Goal: Information Seeking & Learning: Learn about a topic

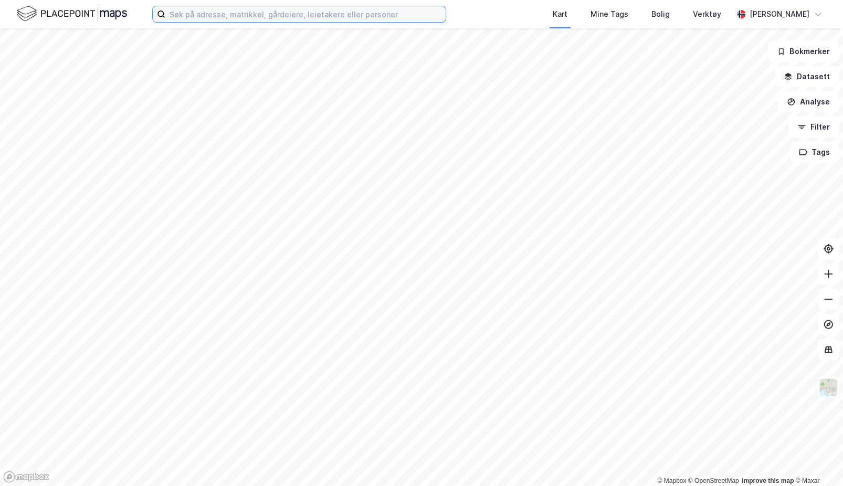
click at [293, 19] on input at bounding box center [305, 14] width 280 height 16
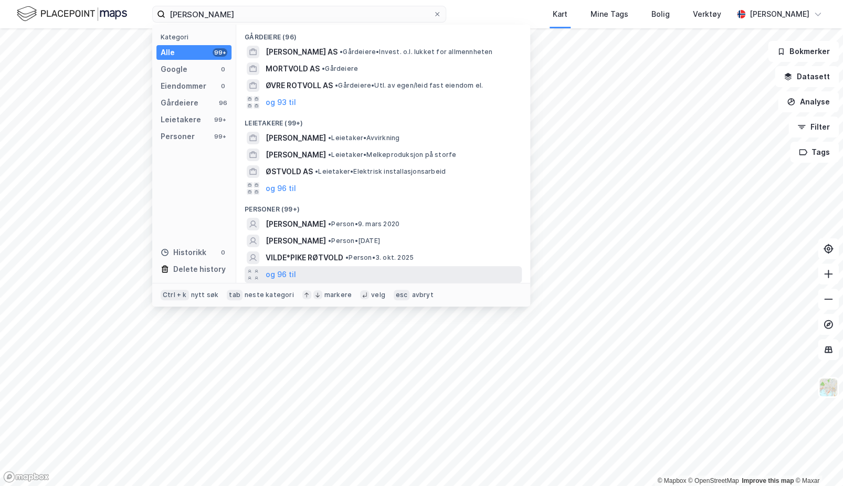
click at [299, 272] on div "og 96 til" at bounding box center [383, 274] width 277 height 17
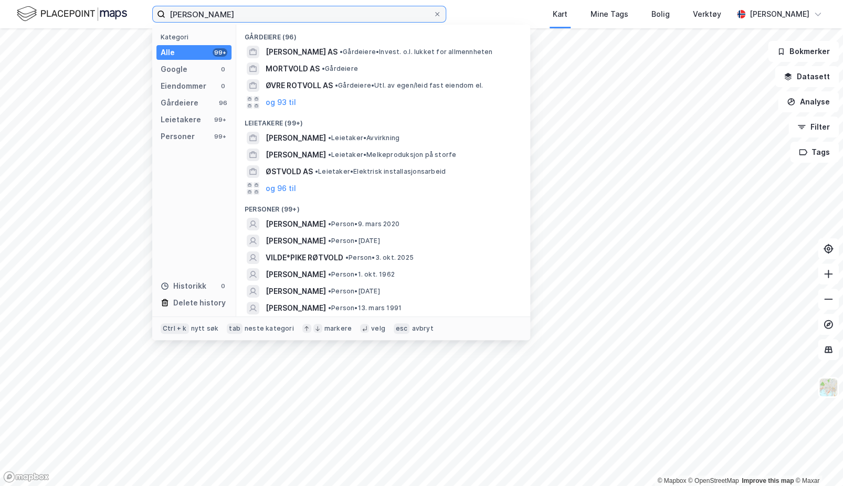
drag, startPoint x: 248, startPoint y: 12, endPoint x: 134, endPoint y: -4, distance: 114.6
click at [134, 0] on html "[PERSON_NAME] Kategori Alle 99+ Google 0 Eiendommer 0 Gårdeiere 96 Leietakere 9…" at bounding box center [421, 243] width 843 height 486
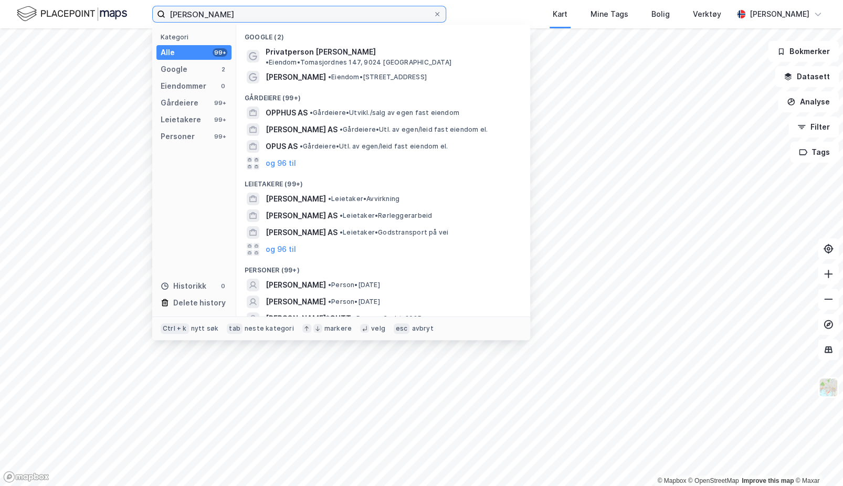
type input "[PERSON_NAME]"
click at [80, 12] on img at bounding box center [72, 14] width 110 height 18
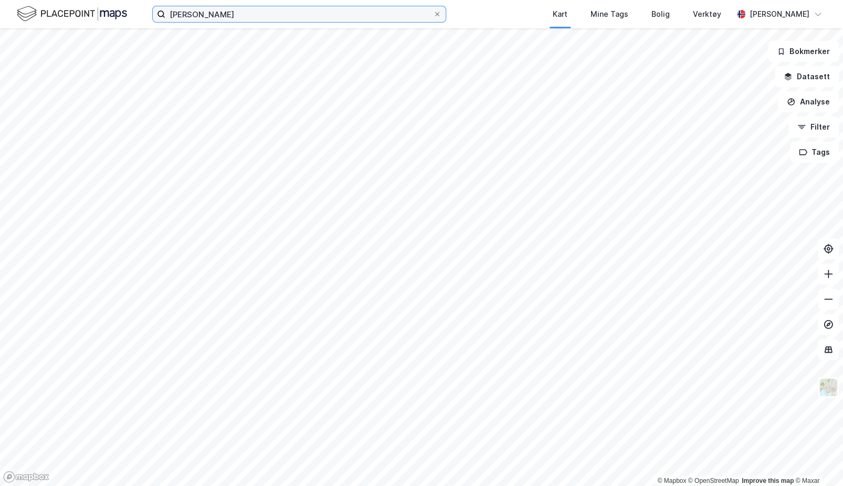
drag, startPoint x: 174, startPoint y: 1, endPoint x: 59, endPoint y: 3, distance: 115.0
click at [59, 3] on div "[PERSON_NAME] Kart Mine Tags Bolig Verktøy [PERSON_NAME]" at bounding box center [421, 14] width 843 height 28
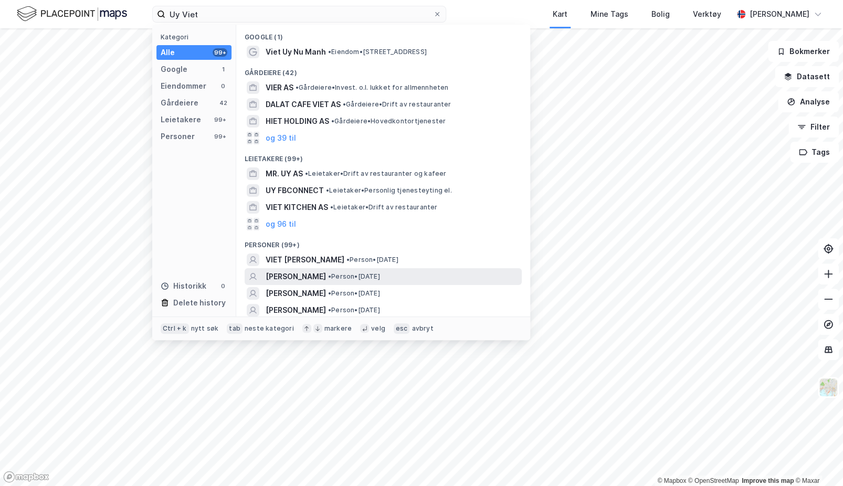
click at [343, 277] on span "• Person • [DATE]" at bounding box center [354, 277] width 52 height 8
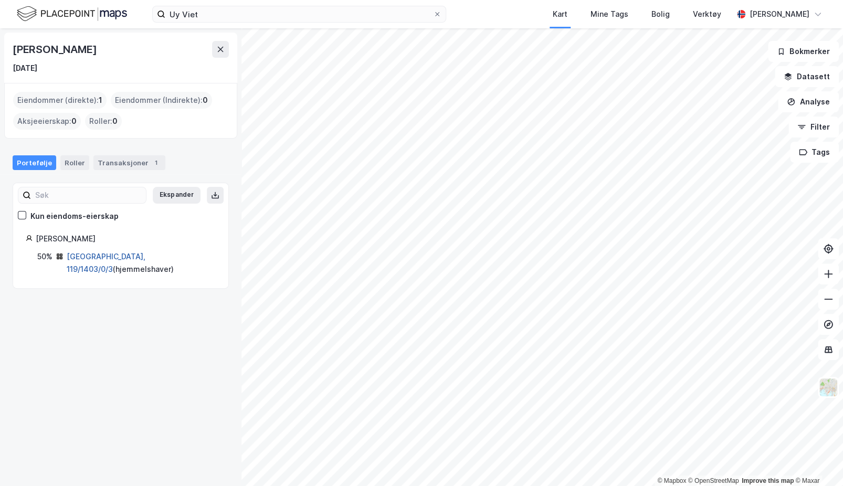
click at [84, 254] on link "[GEOGRAPHIC_DATA], 119/1403/0/3" at bounding box center [106, 263] width 79 height 22
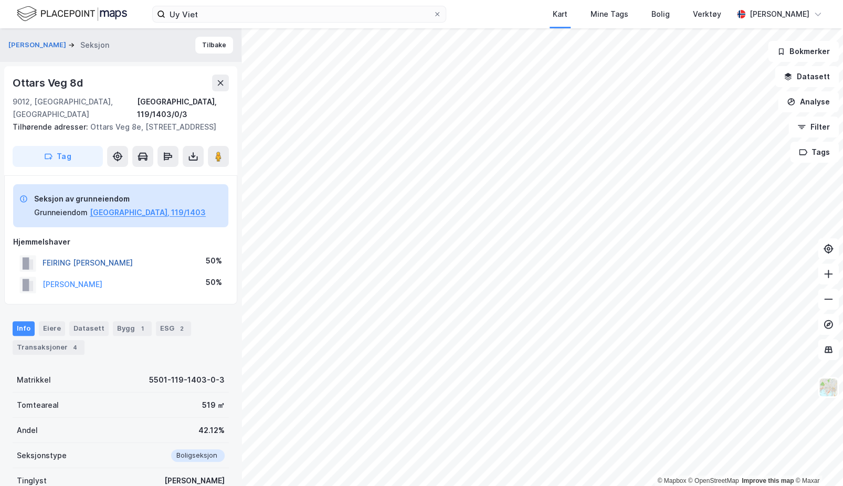
click at [0, 0] on button "FEIRING [PERSON_NAME]" at bounding box center [0, 0] width 0 height 0
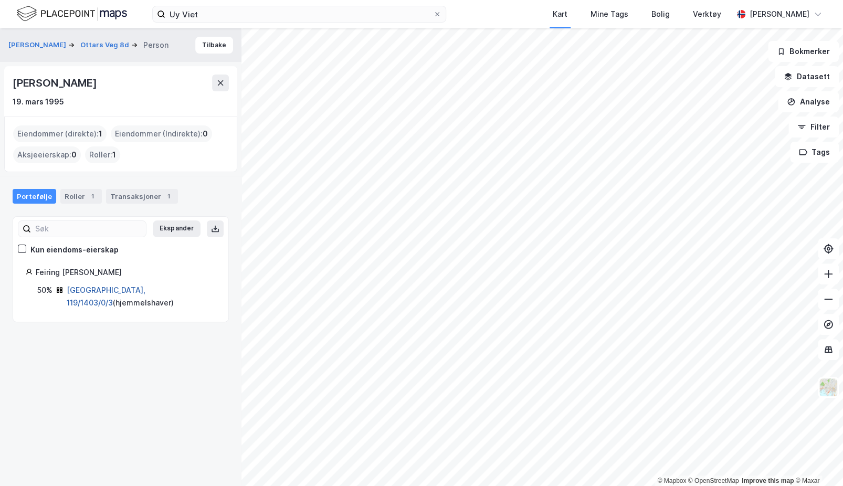
click at [79, 291] on link "[GEOGRAPHIC_DATA], 119/1403/0/3" at bounding box center [106, 297] width 79 height 22
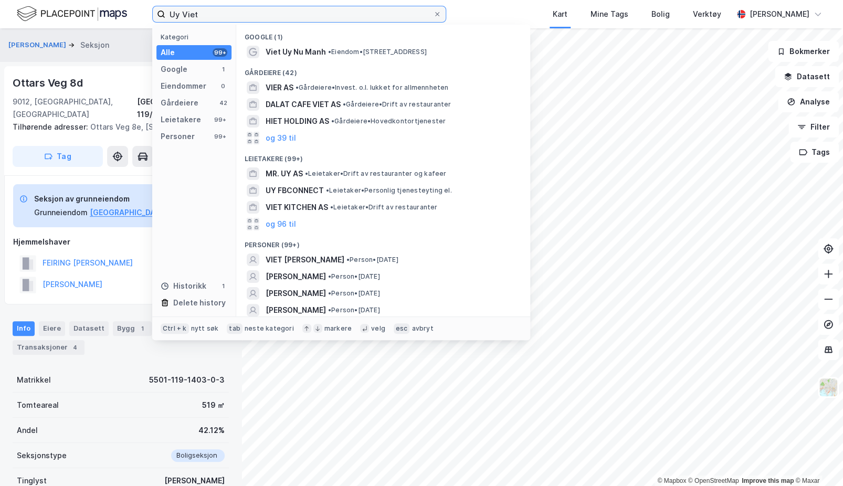
drag, startPoint x: 38, startPoint y: 15, endPoint x: -52, endPoint y: -2, distance: 91.8
click at [0, 0] on html "Uy Viet Kategori Alle 99+ Google 1 Eiendommer 0 Gårdeiere 42 Leietakere 99+ Per…" at bounding box center [421, 243] width 843 height 486
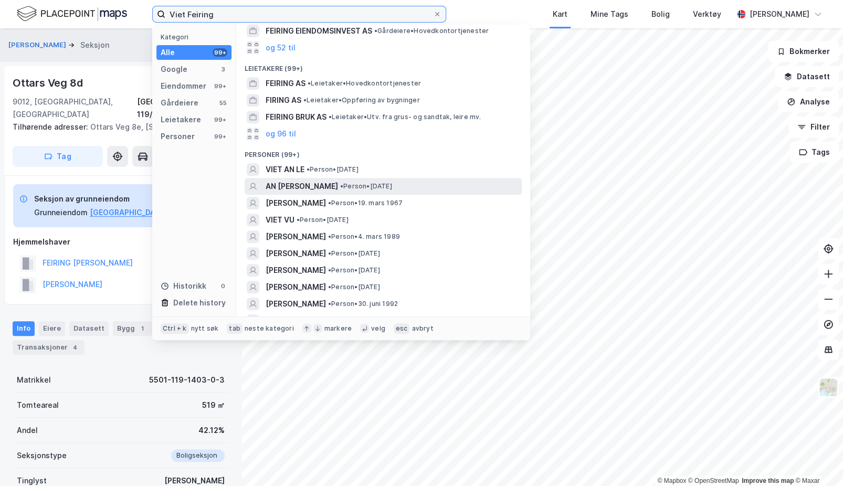
scroll to position [263, 0]
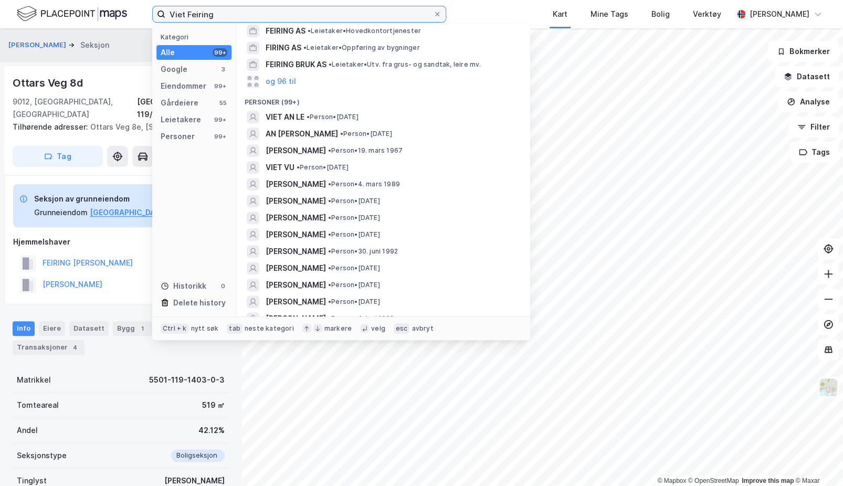
drag, startPoint x: 183, startPoint y: 14, endPoint x: 95, endPoint y: 12, distance: 88.3
click at [96, 13] on div "Viet Feiring Kategori Alle 99+ Google 3 Eiendommer 99+ Gårdeiere 55 Leietakere …" at bounding box center [421, 14] width 843 height 28
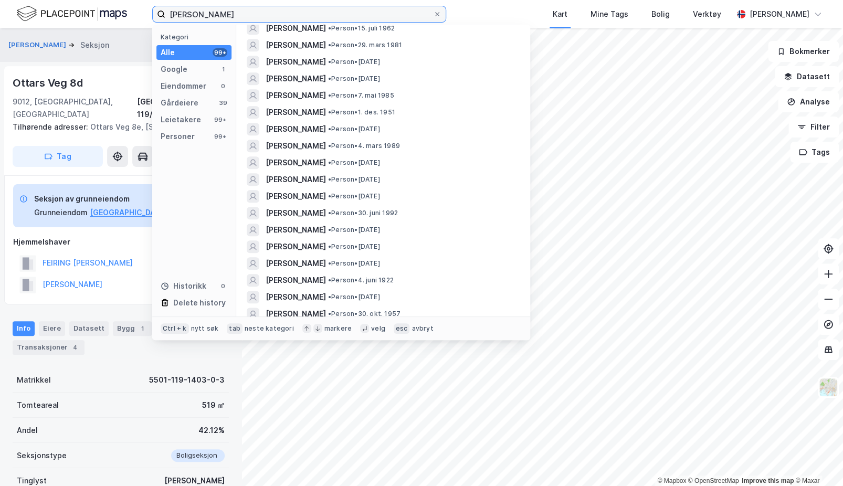
scroll to position [525, 0]
drag, startPoint x: 239, startPoint y: 17, endPoint x: 153, endPoint y: 12, distance: 86.8
click at [155, 13] on label "[PERSON_NAME]" at bounding box center [299, 14] width 294 height 17
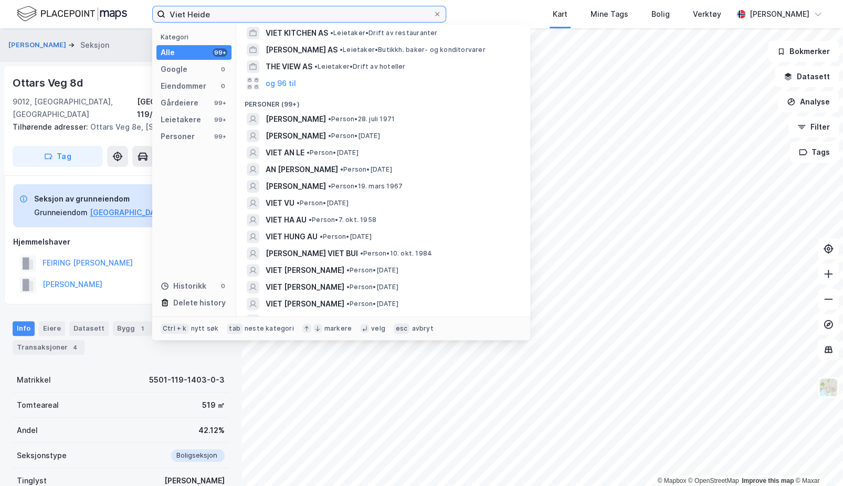
scroll to position [0, 0]
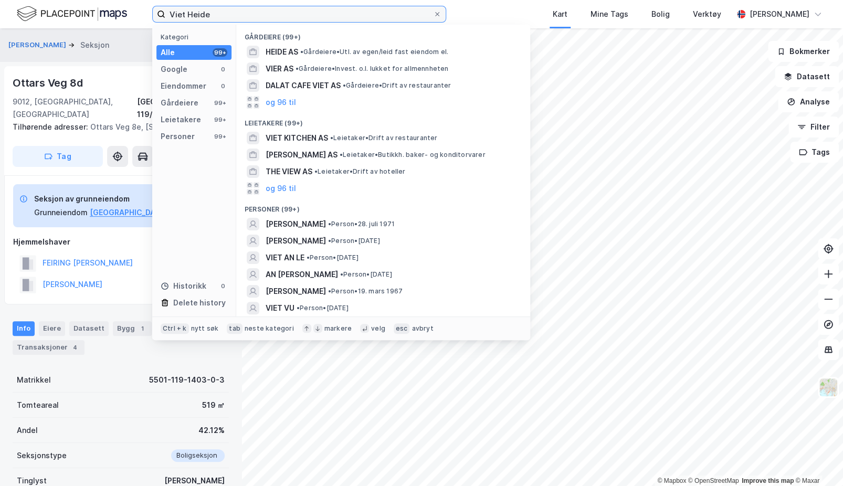
drag, startPoint x: 235, startPoint y: 9, endPoint x: 98, endPoint y: -2, distance: 137.0
click at [98, 0] on html "Viet Heide Kategori Alle 99+ Google 0 Eiendommer 0 Gårdeiere 99+ Leietakere 99+…" at bounding box center [421, 243] width 843 height 486
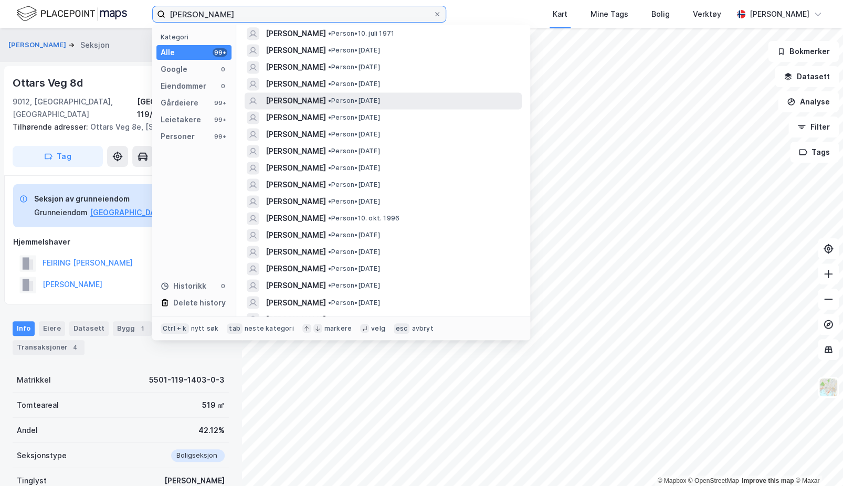
scroll to position [788, 0]
drag, startPoint x: 243, startPoint y: 13, endPoint x: -22, endPoint y: 18, distance: 264.8
click at [0, 18] on html "[PERSON_NAME] Kategori Alle 99+ Google 0 Eiendommer 0 Gårdeiere 99+ Leietakere …" at bounding box center [421, 243] width 843 height 486
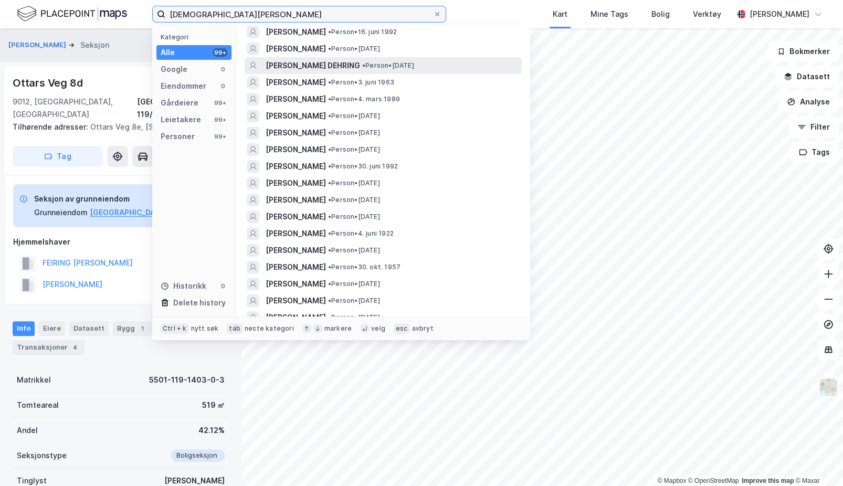
scroll to position [210, 0]
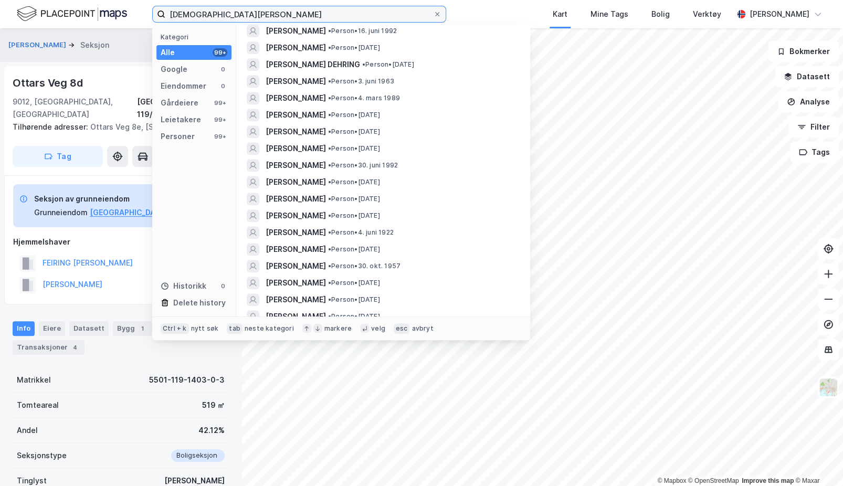
drag, startPoint x: 193, startPoint y: 13, endPoint x: 124, endPoint y: 0, distance: 70.0
click at [127, 1] on div "Heide Feiring Kategori Alle 99+ Google 0 Eiendommer 0 Gårdeiere 99+ Leietakere …" at bounding box center [421, 14] width 843 height 28
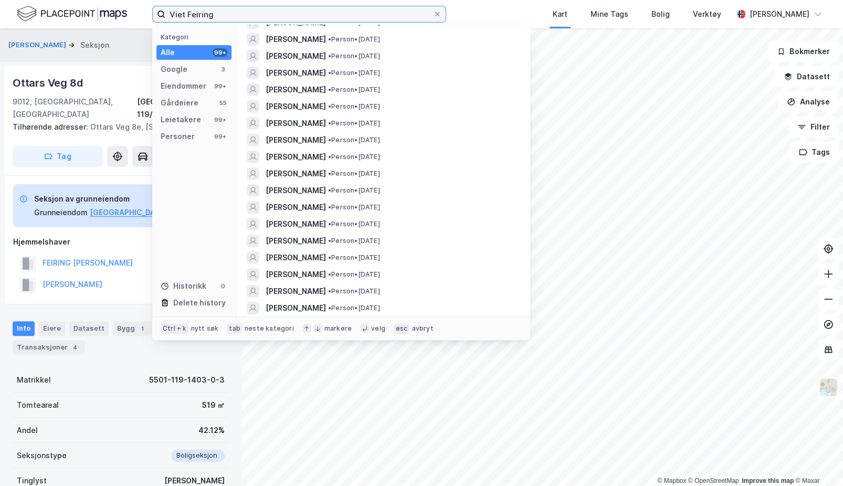
drag, startPoint x: 185, startPoint y: 14, endPoint x: 143, endPoint y: 6, distance: 42.2
click at [143, 6] on div "Viet Feiring Kategori Alle 99+ Google 3 Eiendommer 99+ Gårdeiere 55 Leietakere …" at bounding box center [421, 14] width 843 height 28
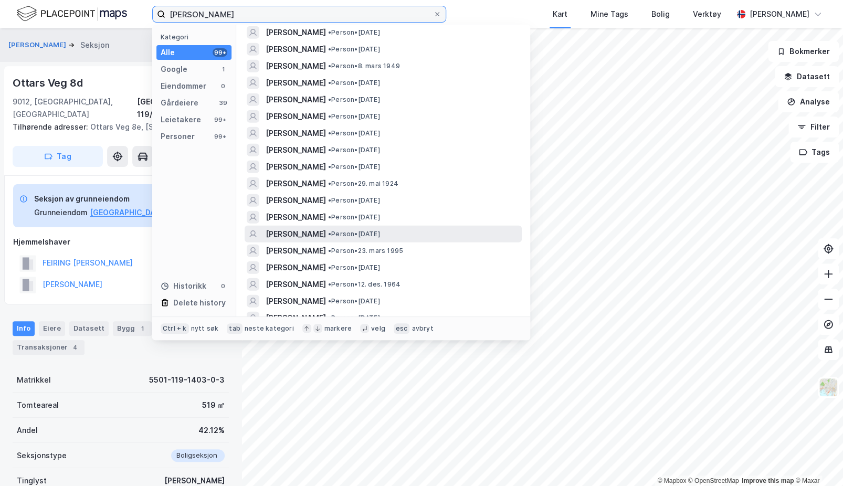
scroll to position [1599, 0]
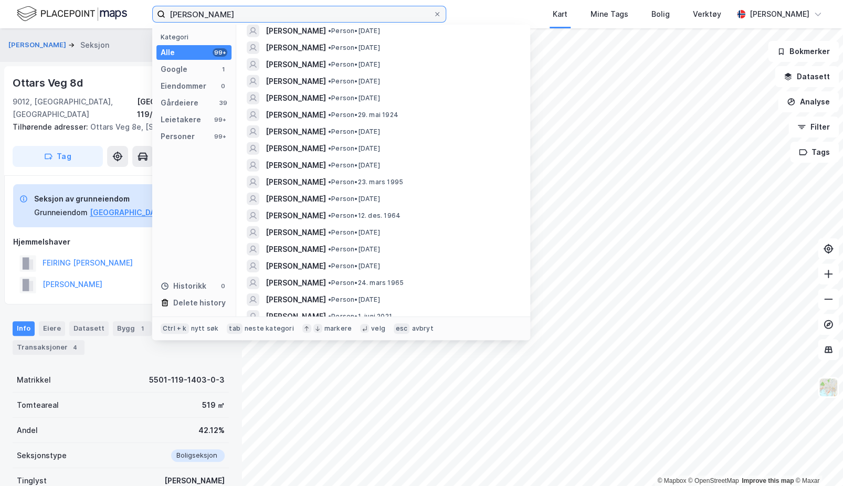
drag, startPoint x: 202, startPoint y: 12, endPoint x: 137, endPoint y: 15, distance: 65.2
click at [137, 15] on div "Nguyen Feiring Kategori Alle 99+ Google 1 Eiendommer 0 Gårdeiere 39 Leietakere …" at bounding box center [421, 14] width 843 height 28
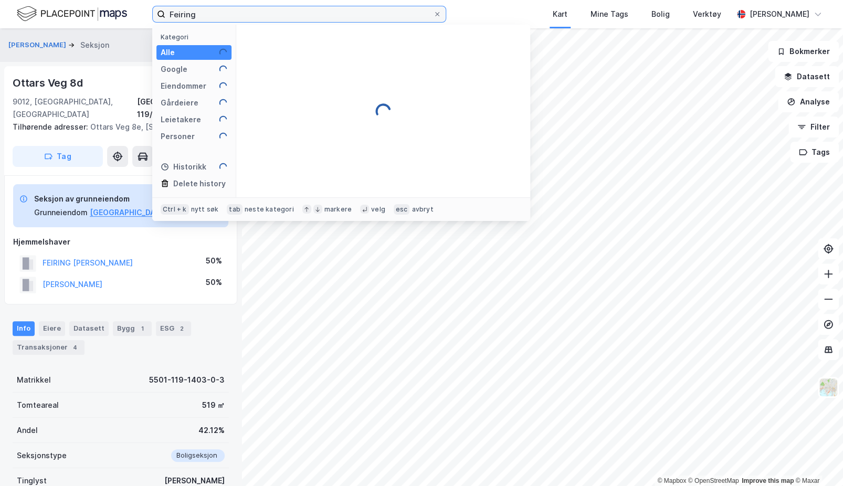
scroll to position [0, 0]
click at [282, 11] on input "Feiring" at bounding box center [299, 14] width 268 height 16
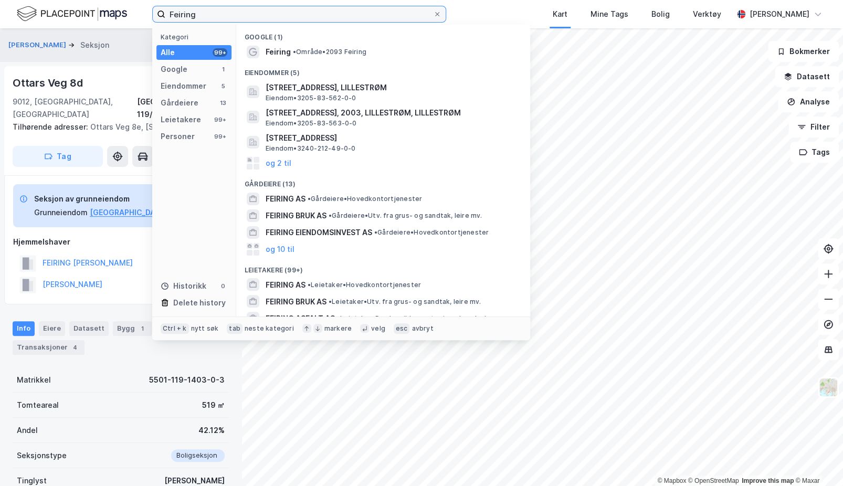
paste input "[PERSON_NAME]"
type input "[PERSON_NAME]"
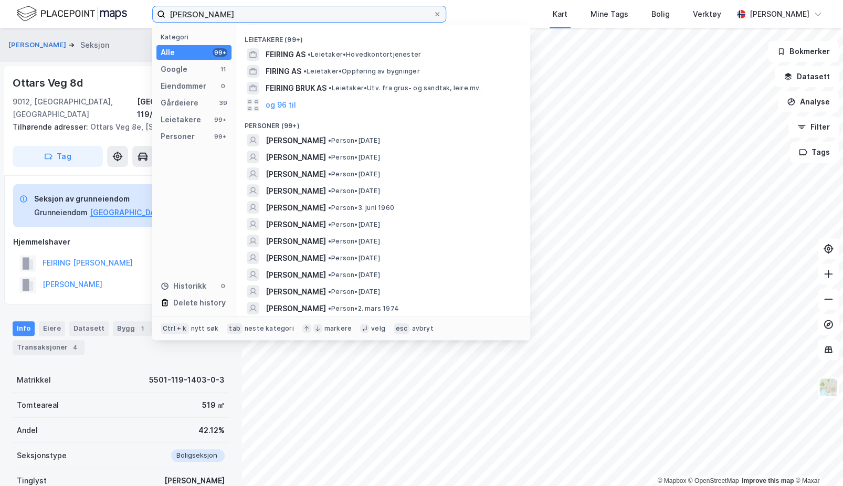
scroll to position [210, 0]
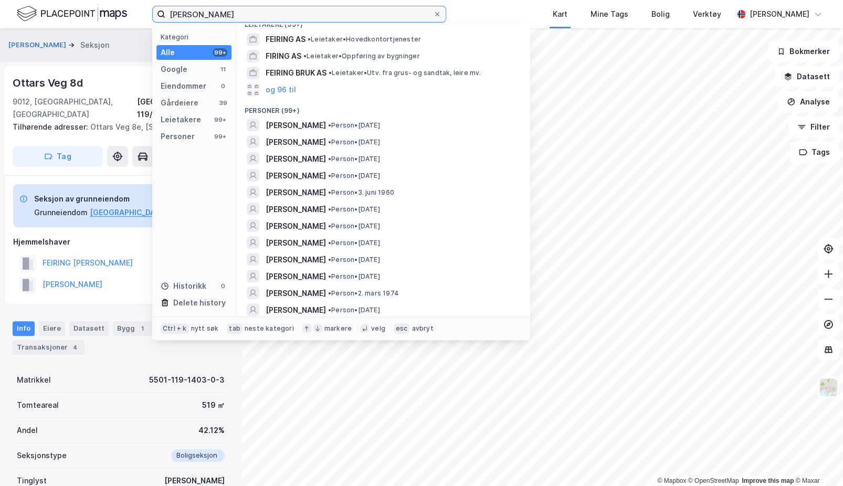
drag, startPoint x: 241, startPoint y: 15, endPoint x: -44, endPoint y: -16, distance: 286.9
click at [0, 0] on html "Feiring Nguyen Kategori Alle 99+ Google 11 Eiendommer 0 Gårdeiere 39 Leietakere…" at bounding box center [421, 243] width 843 height 486
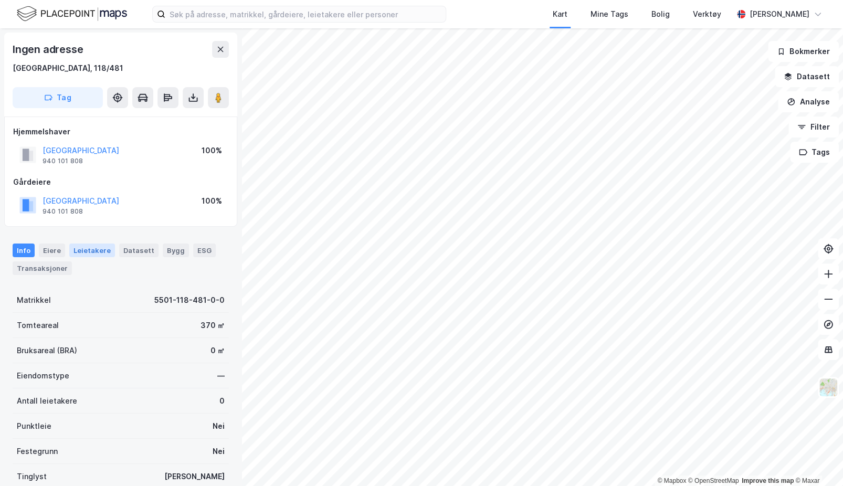
click at [98, 252] on div "Leietakere" at bounding box center [92, 251] width 46 height 14
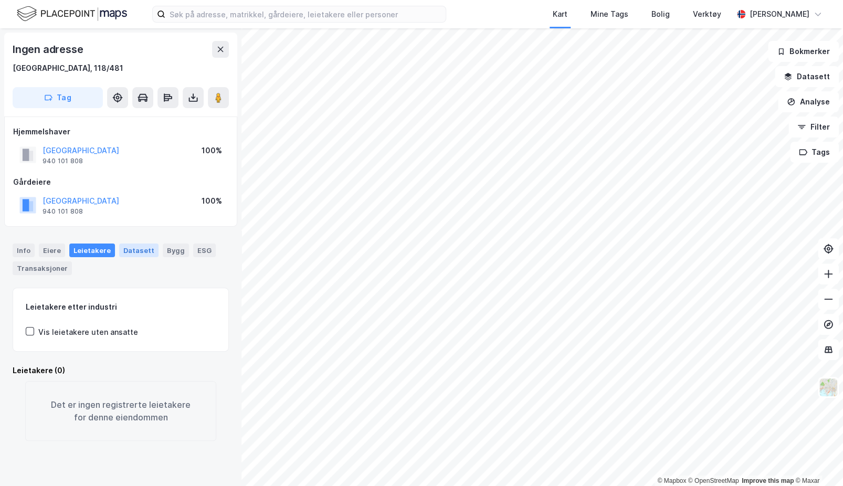
click at [145, 247] on div "Datasett" at bounding box center [138, 251] width 39 height 14
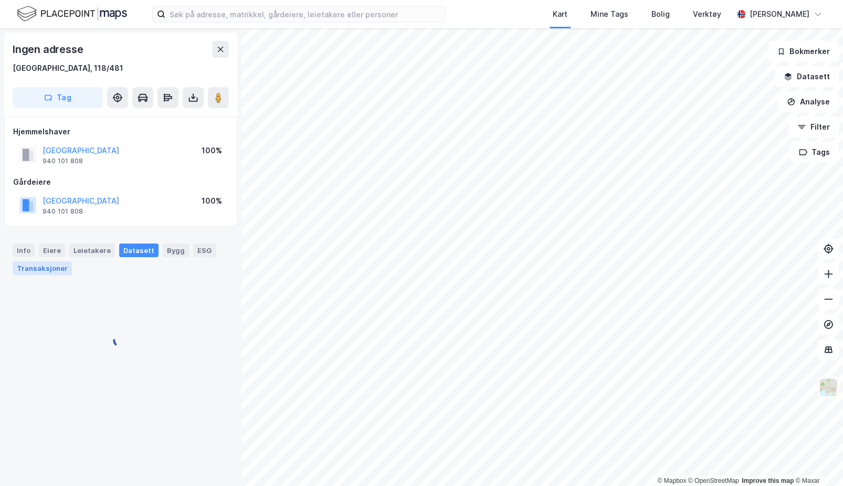
click at [40, 271] on div "Transaksjoner" at bounding box center [42, 269] width 59 height 14
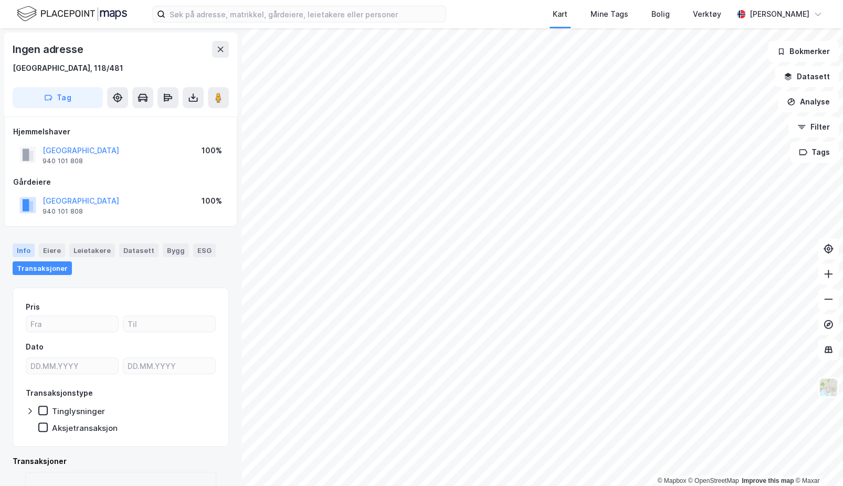
click at [18, 252] on div "Info" at bounding box center [24, 251] width 22 height 14
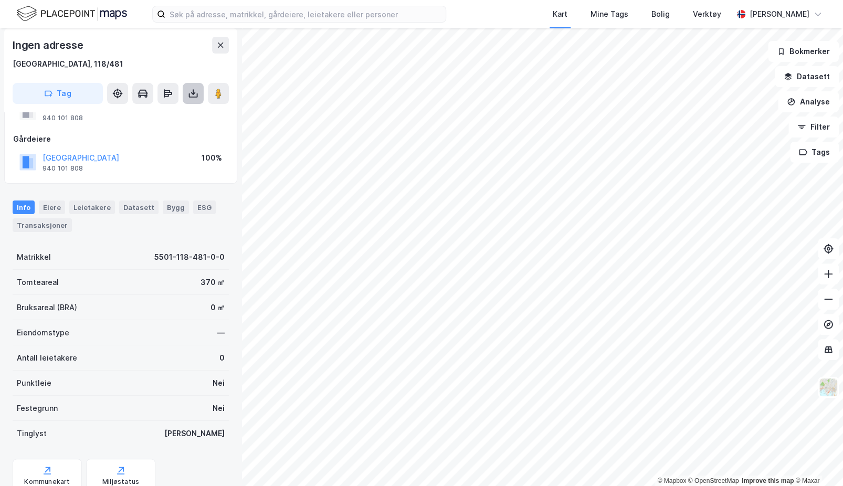
click at [191, 102] on button at bounding box center [193, 93] width 21 height 21
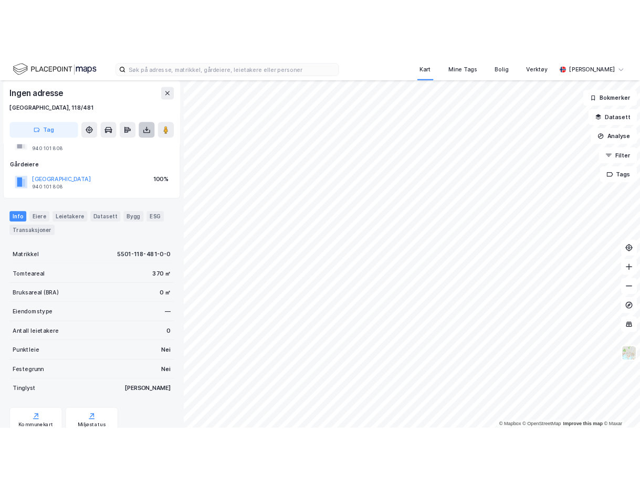
scroll to position [53, 0]
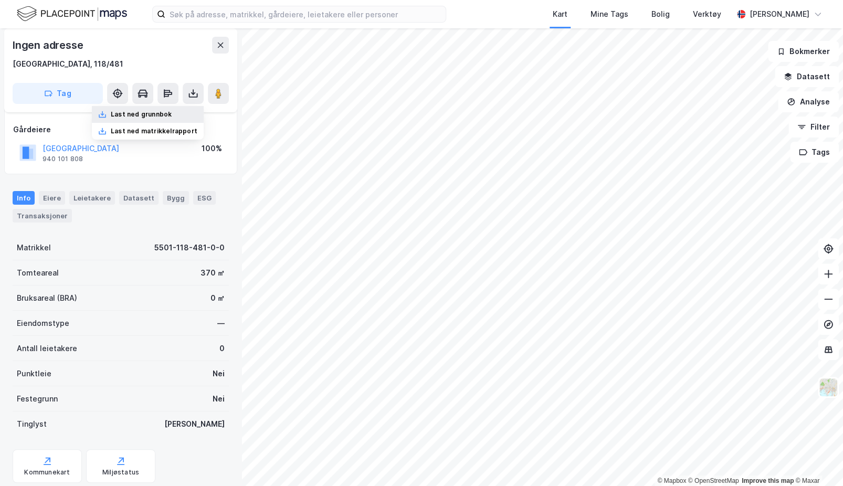
click at [172, 112] on div "Last ned grunnbok" at bounding box center [141, 114] width 61 height 8
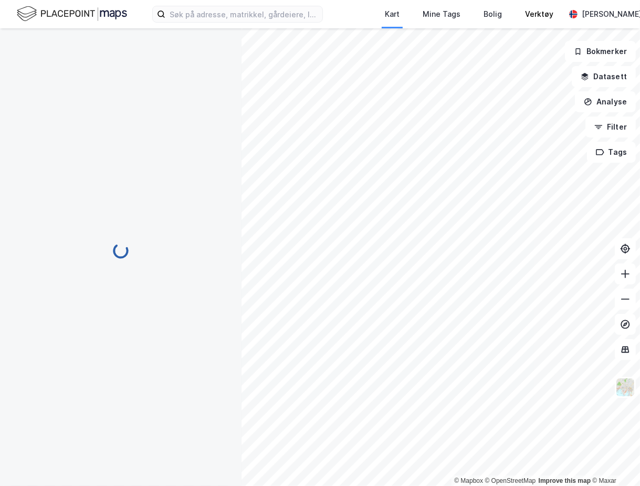
scroll to position [53, 0]
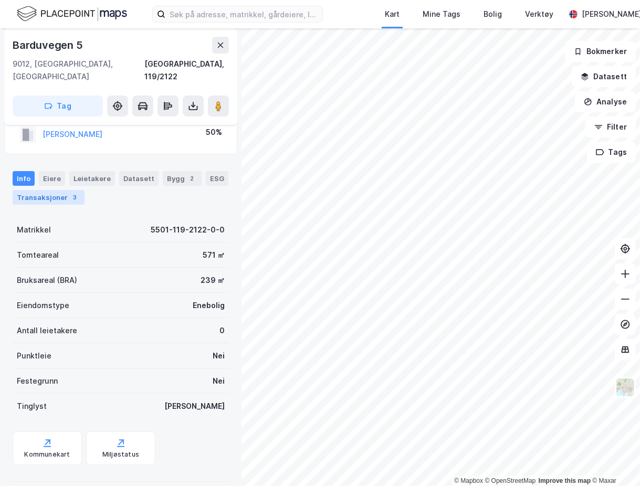
click at [63, 190] on div "Transaksjoner 3" at bounding box center [49, 197] width 72 height 15
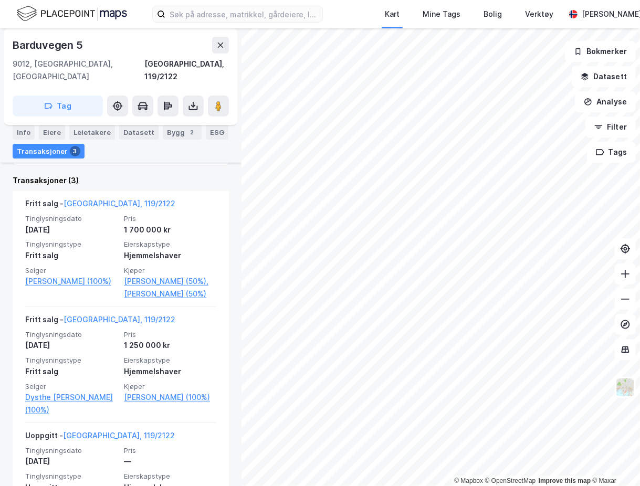
scroll to position [315, 0]
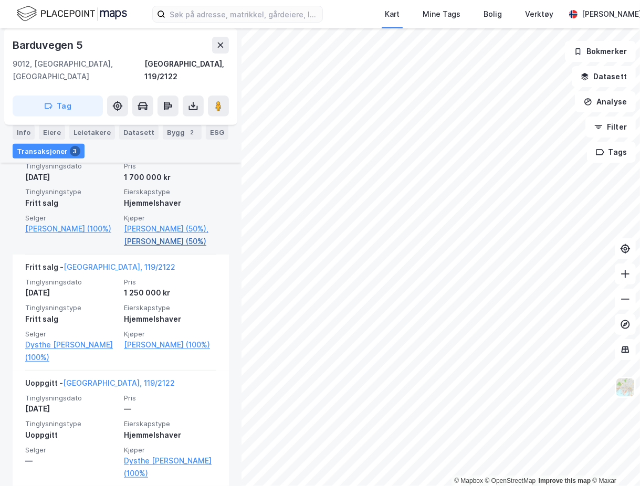
click at [163, 235] on link "[PERSON_NAME] (50%)" at bounding box center [170, 241] width 92 height 13
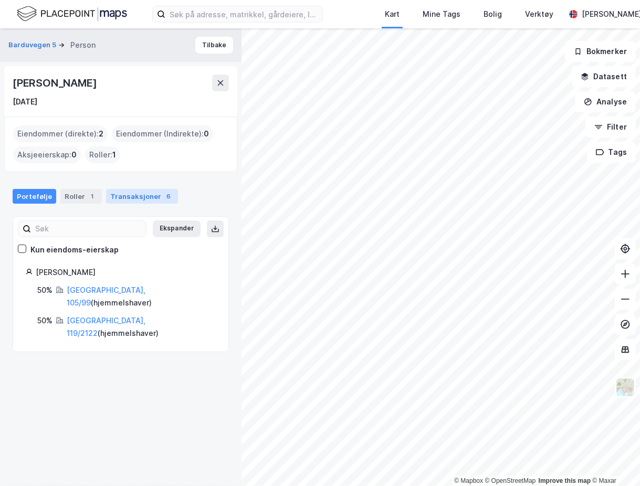
click at [124, 197] on div "Transaksjoner 6" at bounding box center [142, 196] width 72 height 15
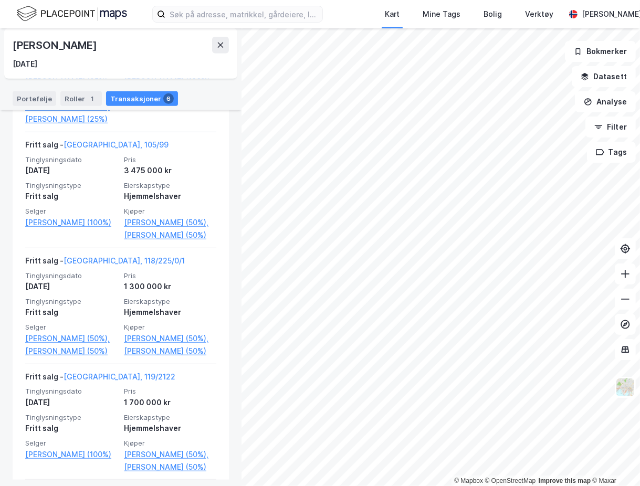
scroll to position [578, 0]
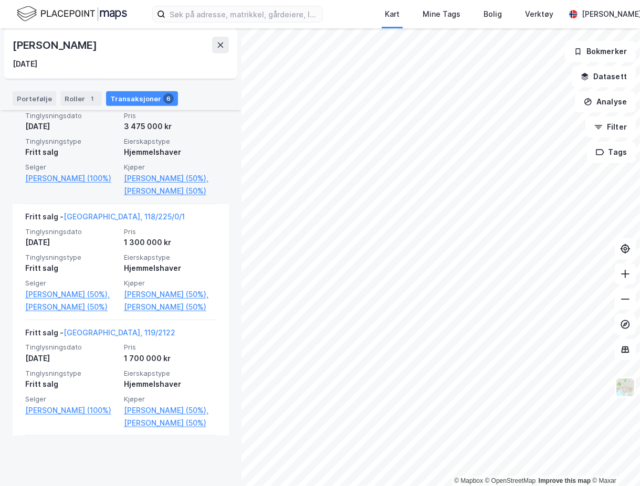
click at [90, 105] on link "[GEOGRAPHIC_DATA], 105/99" at bounding box center [116, 100] width 105 height 9
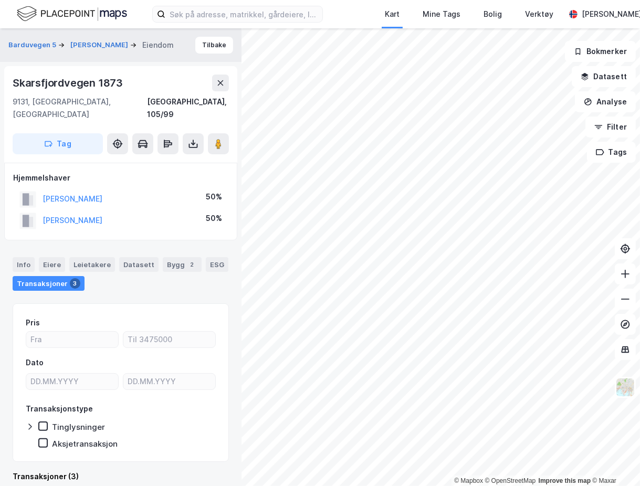
scroll to position [1, 0]
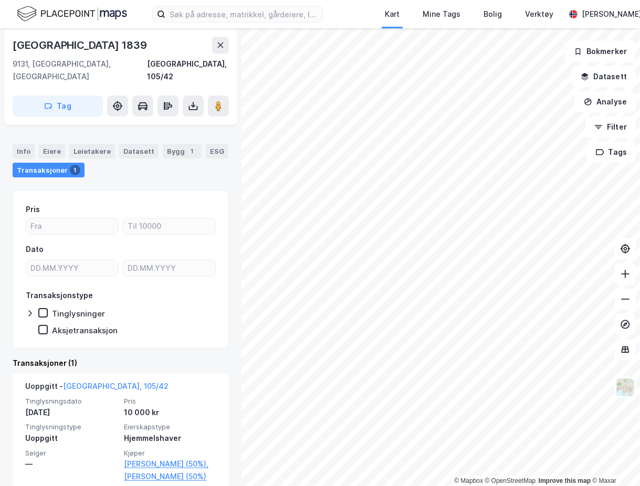
scroll to position [82, 0]
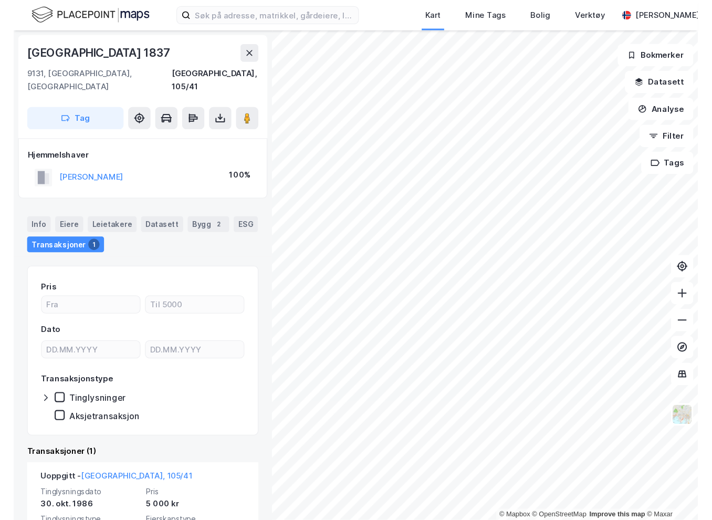
scroll to position [61, 0]
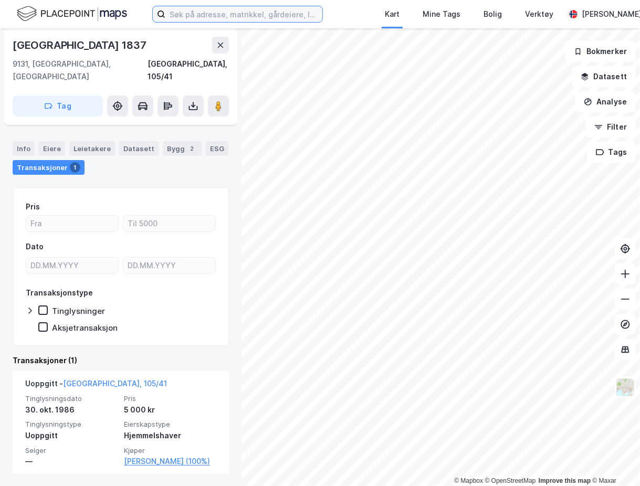
click at [267, 16] on input at bounding box center [243, 14] width 157 height 16
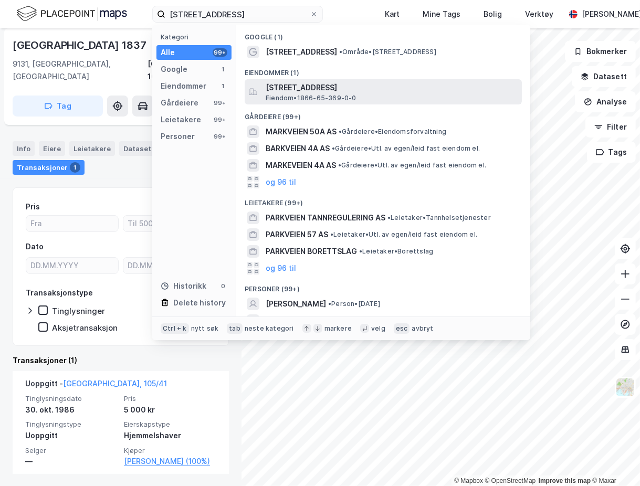
click at [328, 92] on span "[STREET_ADDRESS]" at bounding box center [392, 87] width 252 height 13
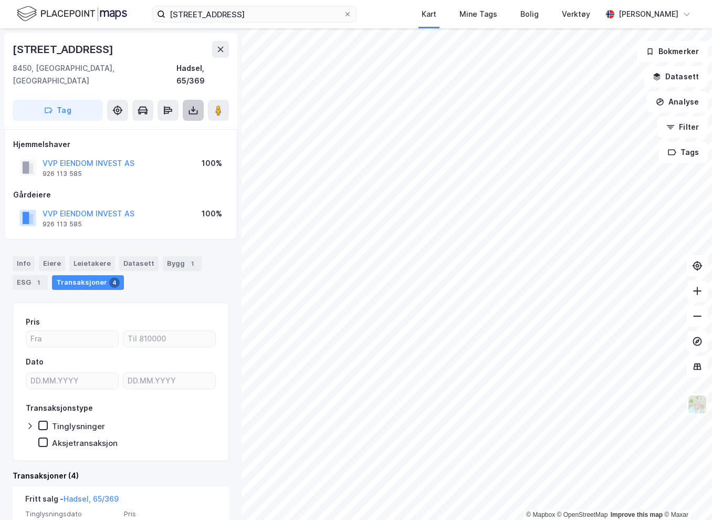
click at [190, 105] on icon at bounding box center [193, 110] width 11 height 11
click at [157, 127] on div "Last ned grunnbok" at bounding box center [141, 131] width 61 height 8
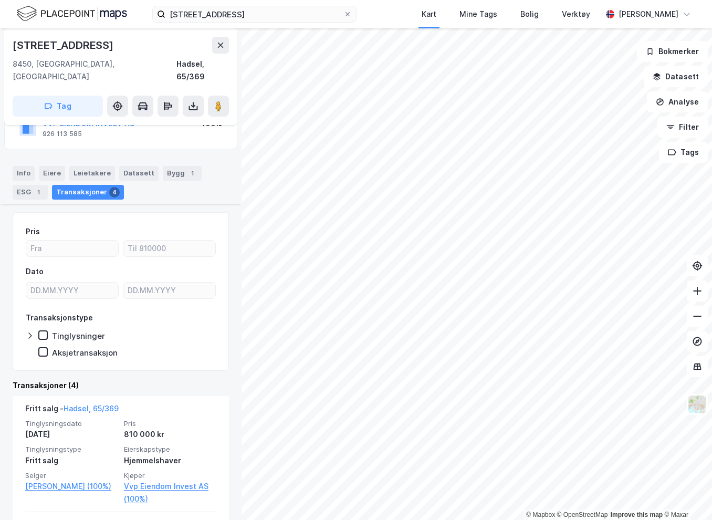
scroll to position [53, 0]
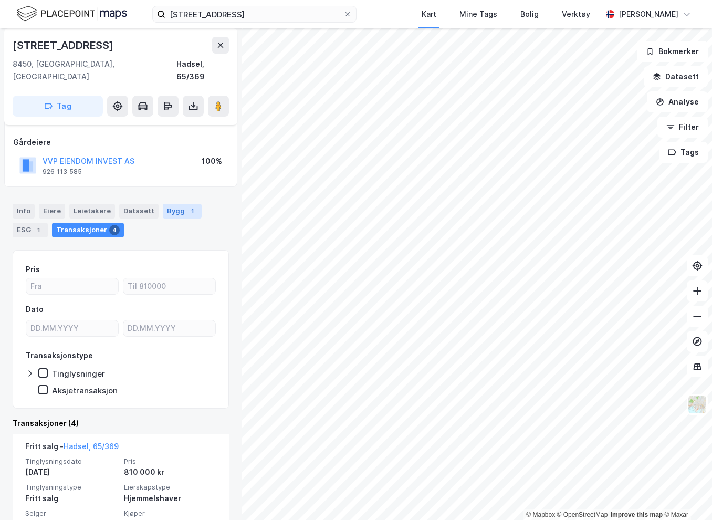
click at [187, 206] on div "1" at bounding box center [192, 211] width 11 height 11
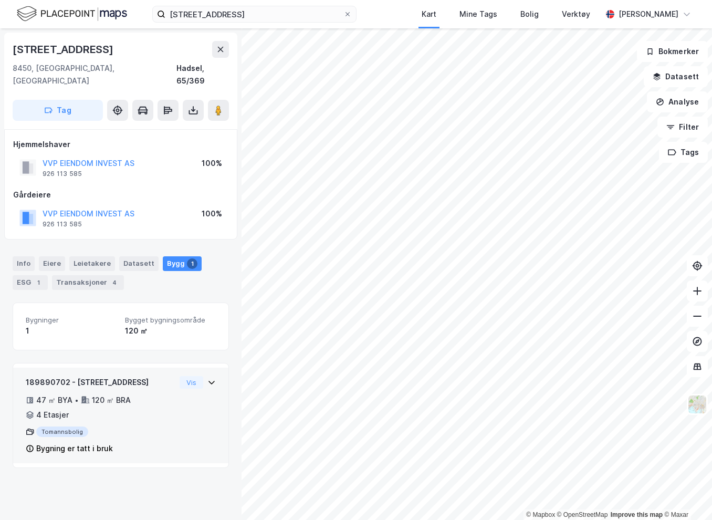
click at [153, 394] on div "47 ㎡ BYA • 120 ㎡ BRA • 4 Etasjer" at bounding box center [101, 407] width 150 height 27
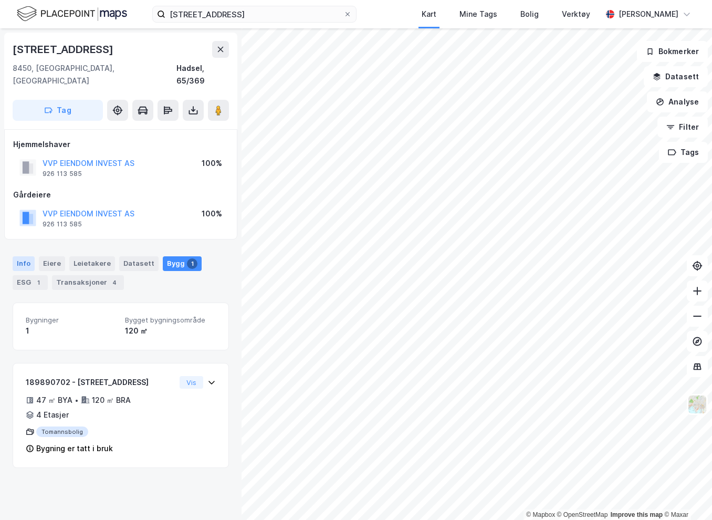
click at [24, 256] on div "Info" at bounding box center [24, 263] width 22 height 15
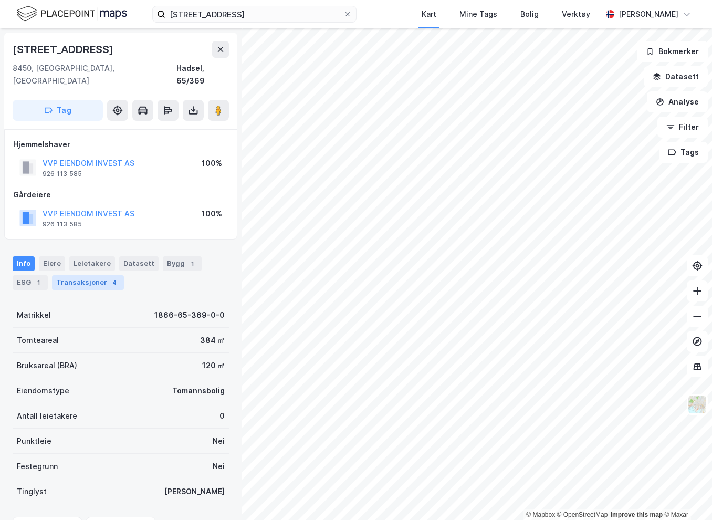
click at [105, 276] on div "Transaksjoner 4" at bounding box center [88, 282] width 72 height 15
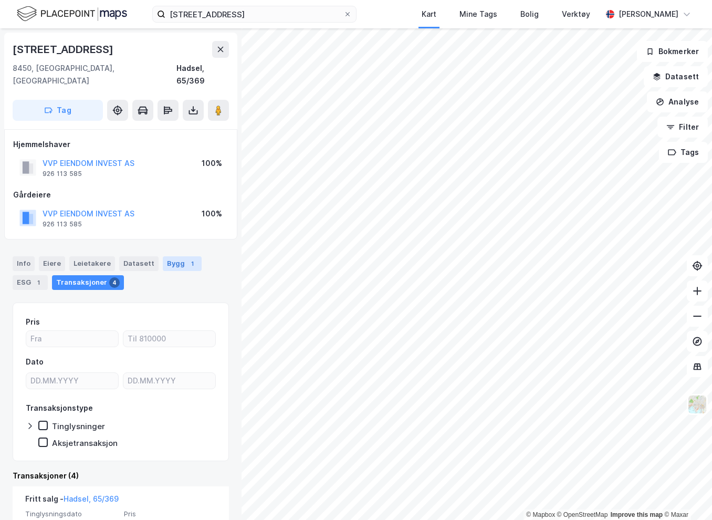
click at [174, 256] on div "Bygg 1" at bounding box center [182, 263] width 39 height 15
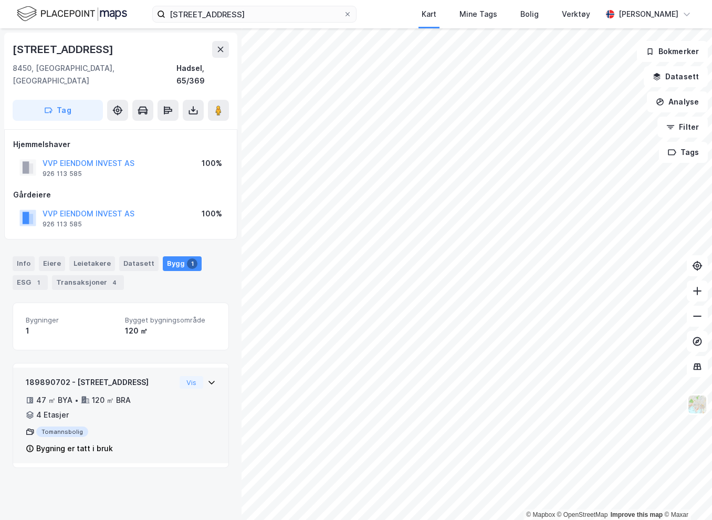
click at [207, 378] on icon at bounding box center [211, 382] width 8 height 8
click at [50, 442] on div "Bygning er tatt i bruk" at bounding box center [74, 448] width 77 height 13
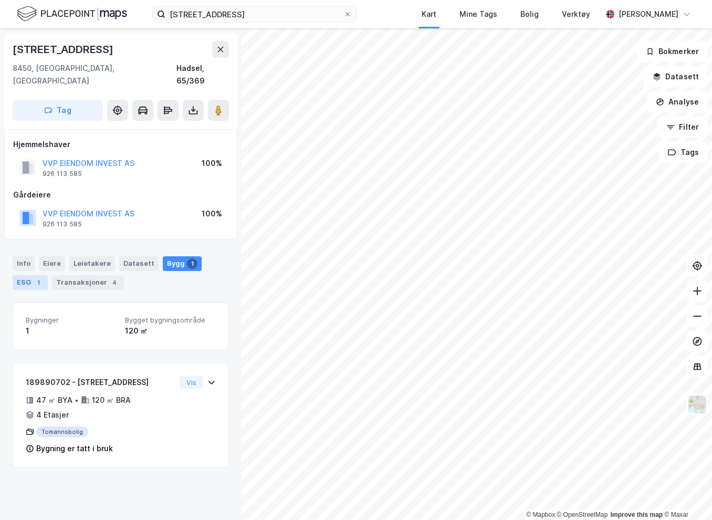
click at [32, 275] on div "ESG 1" at bounding box center [30, 282] width 35 height 15
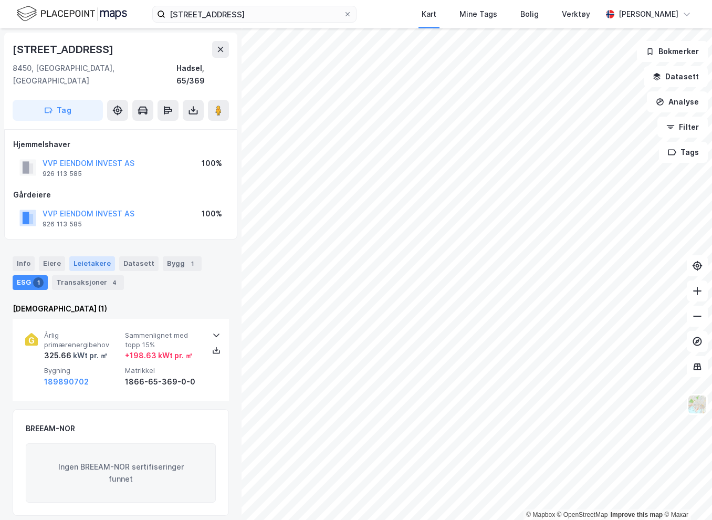
click at [84, 256] on div "Leietakere" at bounding box center [92, 263] width 46 height 15
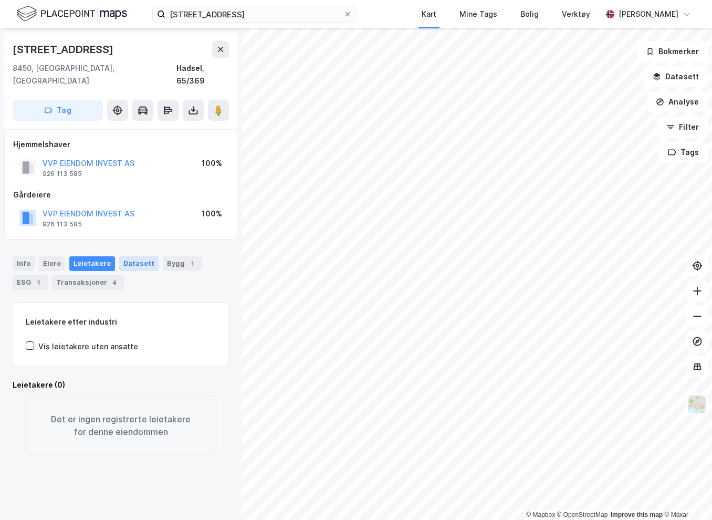
click at [143, 256] on div "Datasett" at bounding box center [138, 263] width 39 height 15
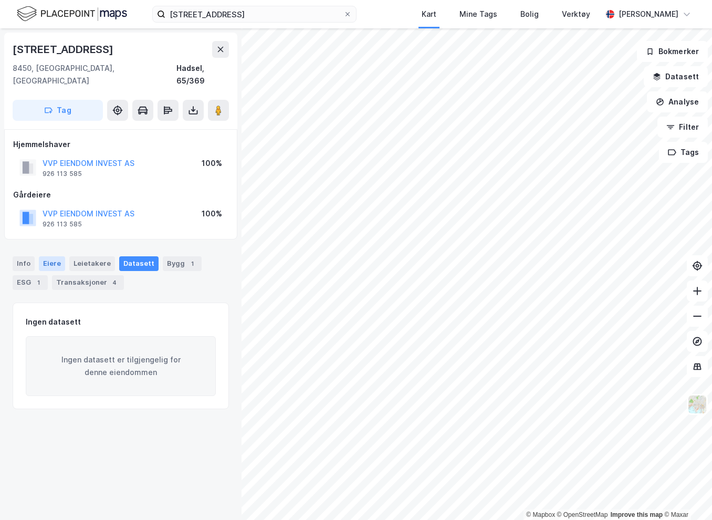
click at [53, 256] on div "Eiere" at bounding box center [52, 263] width 26 height 15
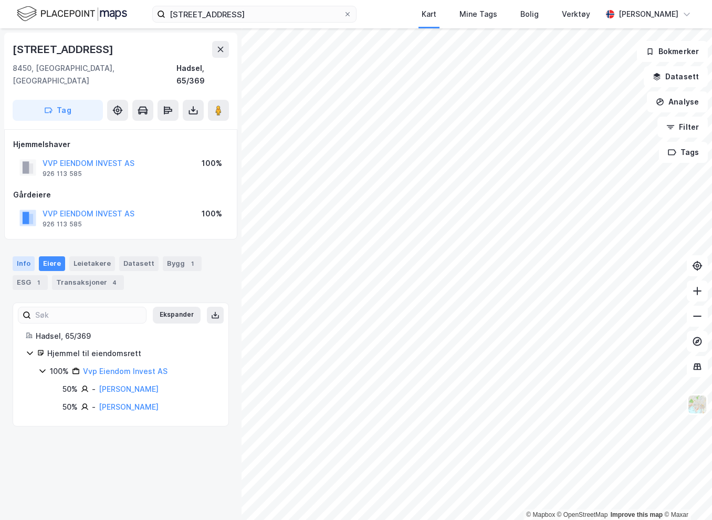
click at [17, 256] on div "Info" at bounding box center [24, 263] width 22 height 15
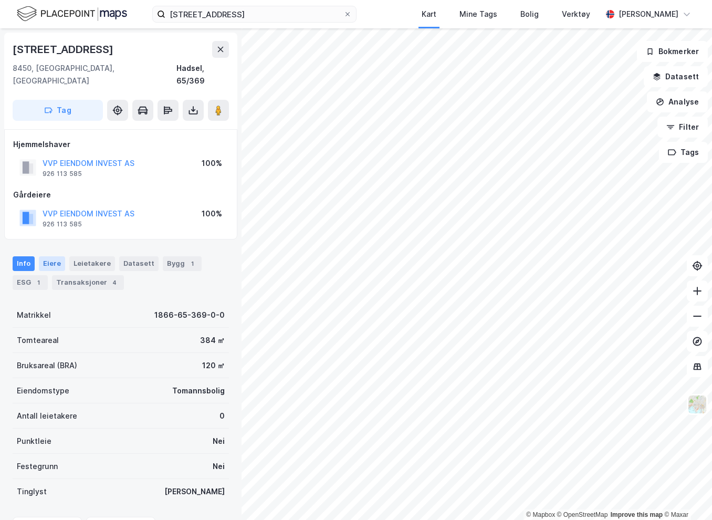
click at [59, 256] on div "Eiere" at bounding box center [52, 263] width 26 height 15
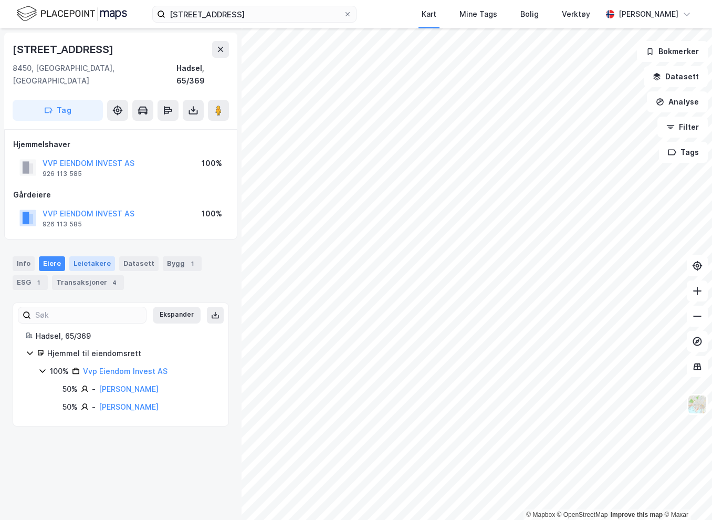
click at [90, 256] on div "Leietakere" at bounding box center [92, 263] width 46 height 15
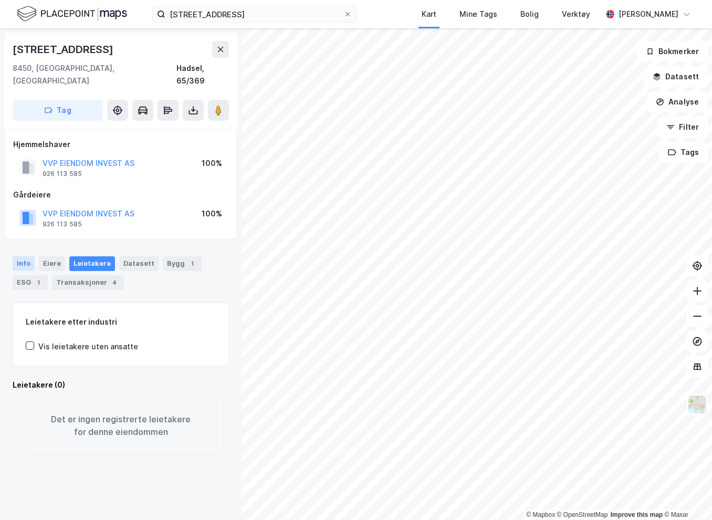
click at [23, 256] on div "Info" at bounding box center [24, 263] width 22 height 15
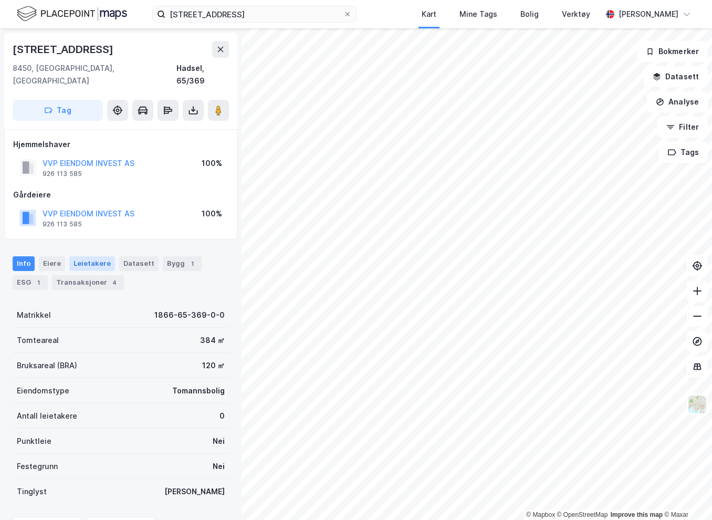
click at [75, 256] on div "Leietakere" at bounding box center [92, 263] width 46 height 15
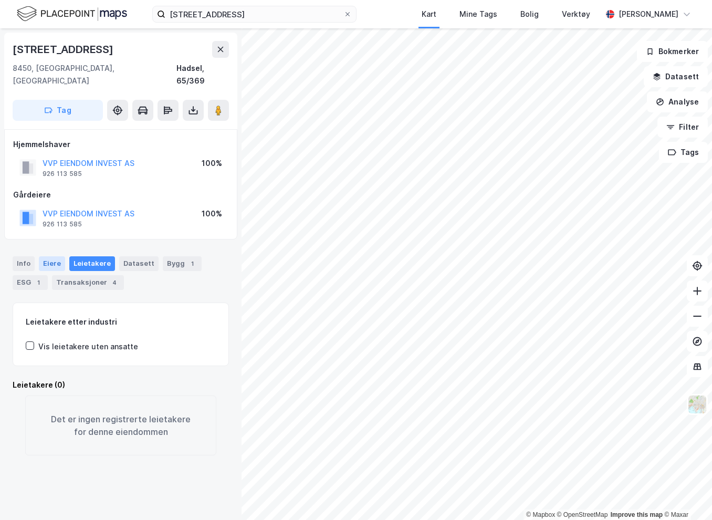
click at [57, 256] on div "Eiere" at bounding box center [52, 263] width 26 height 15
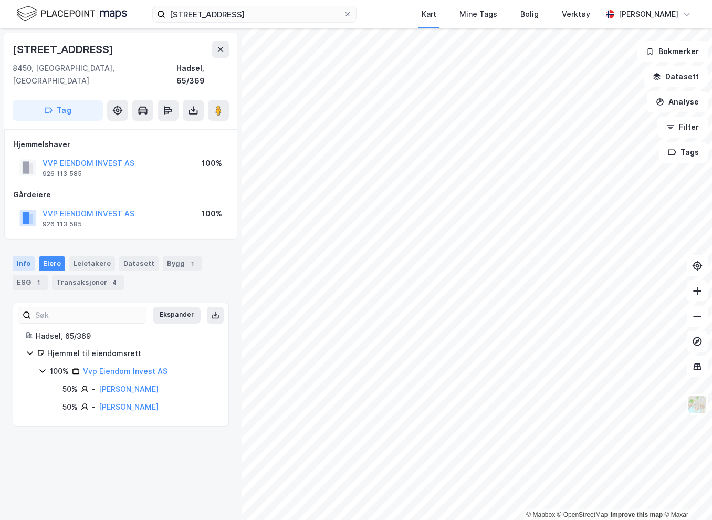
click at [16, 256] on div "Info" at bounding box center [24, 263] width 22 height 15
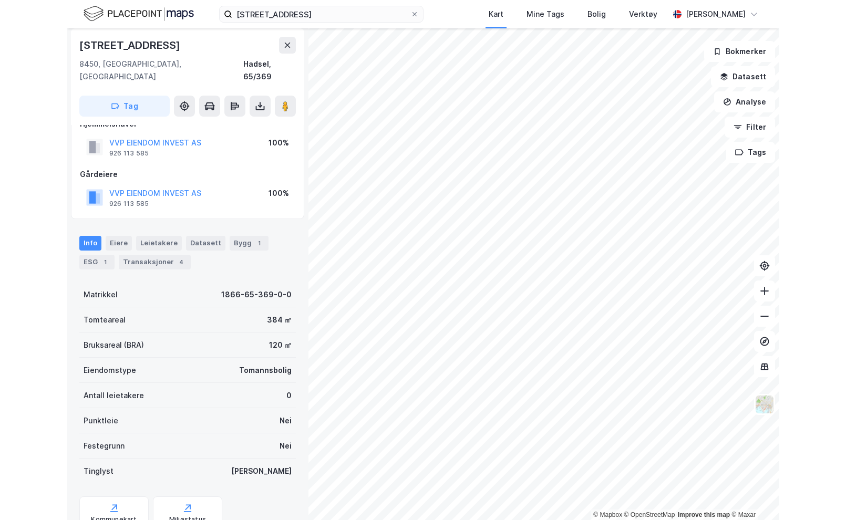
scroll to position [51, 0]
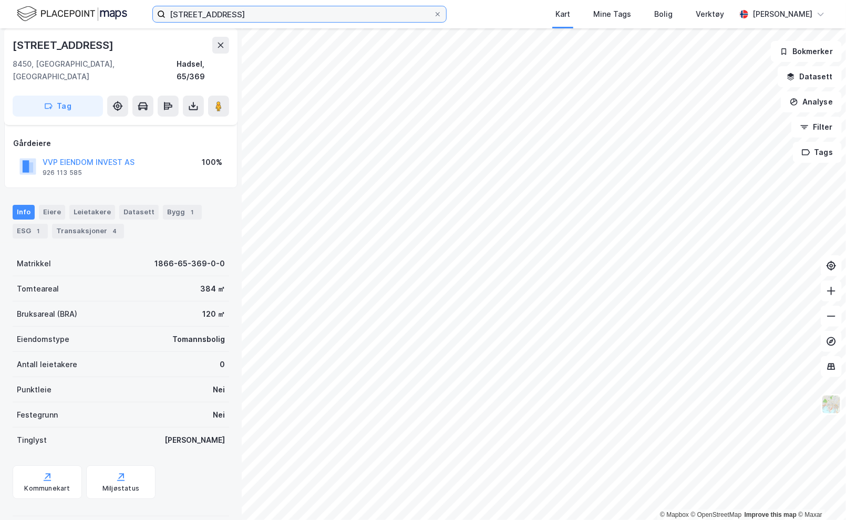
drag, startPoint x: 264, startPoint y: 16, endPoint x: -164, endPoint y: 27, distance: 427.6
click at [0, 27] on html "[STREET_ADDRESS] Mine Tags Bolig Verktøy [PERSON_NAME] © Mapbox © OpenStreetMap…" at bounding box center [423, 260] width 846 height 520
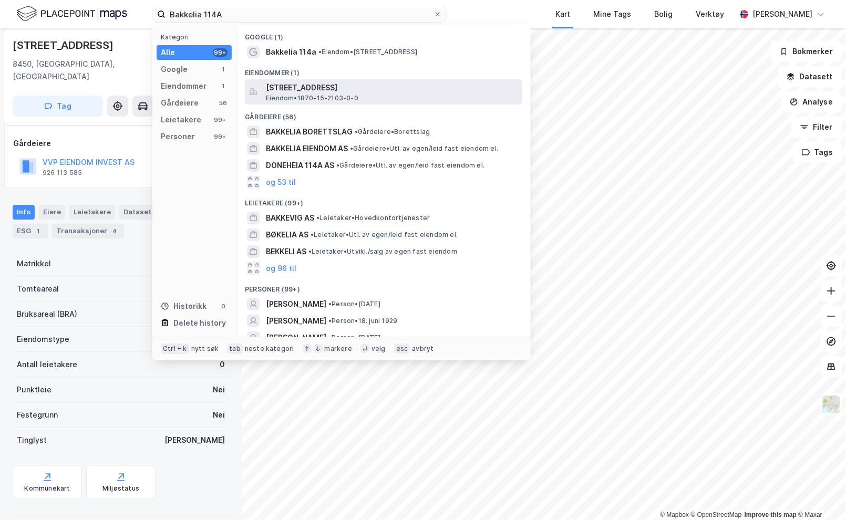
click at [298, 85] on span "[STREET_ADDRESS]" at bounding box center [392, 87] width 252 height 13
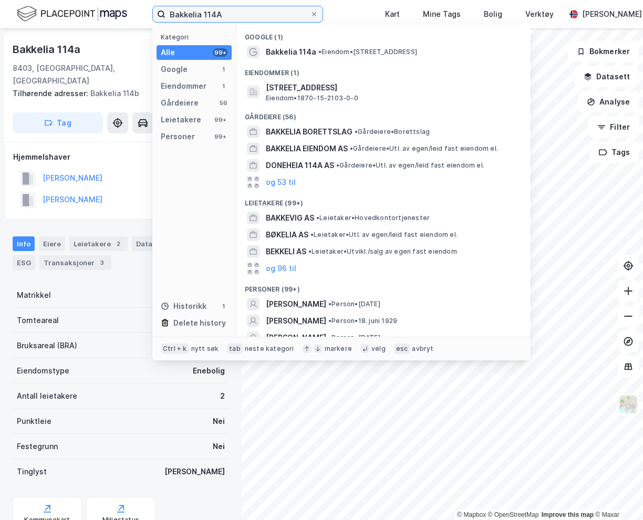
drag, startPoint x: 234, startPoint y: 14, endPoint x: 29, endPoint y: -13, distance: 207.2
click at [29, 0] on html "Bakkelia 114A Kategori Alle 99+ Google 1 Eiendommer 1 Gårdeiere 56 Leietakere 9…" at bounding box center [321, 260] width 643 height 520
type input "[PERSON_NAME]"
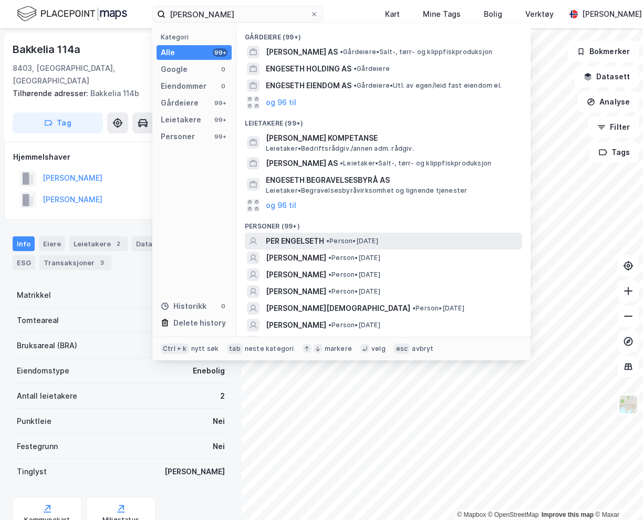
click at [335, 239] on span "• Person • [DATE]" at bounding box center [352, 241] width 52 height 8
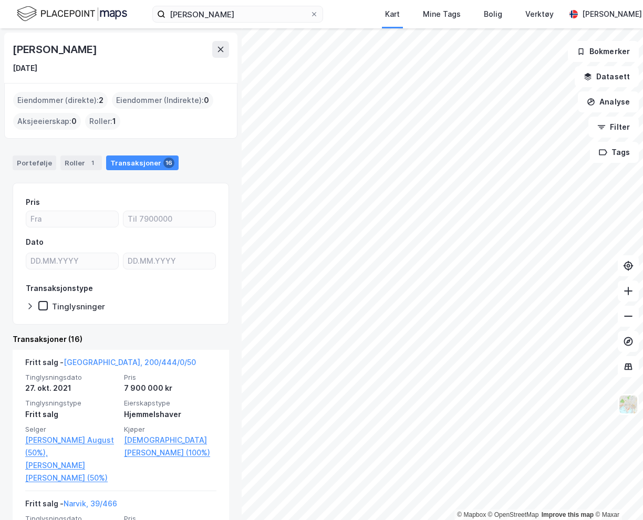
click at [74, 95] on div "Eiendommer (direkte) : 2" at bounding box center [60, 100] width 95 height 17
click at [34, 163] on div "Portefølje" at bounding box center [35, 162] width 44 height 15
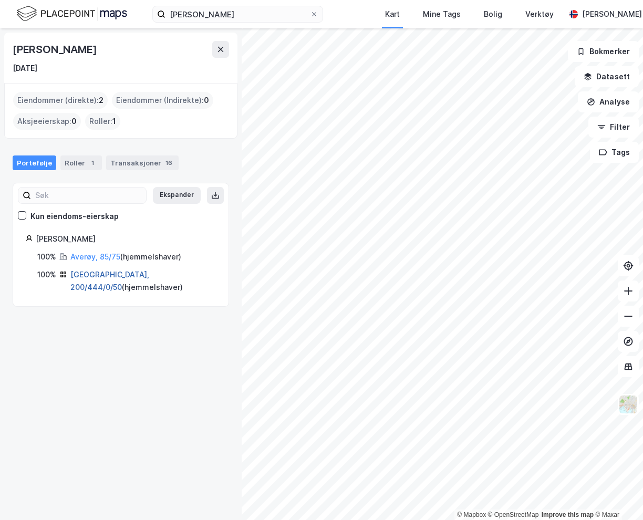
click at [102, 271] on link "[GEOGRAPHIC_DATA], 200/444/0/50" at bounding box center [109, 281] width 79 height 22
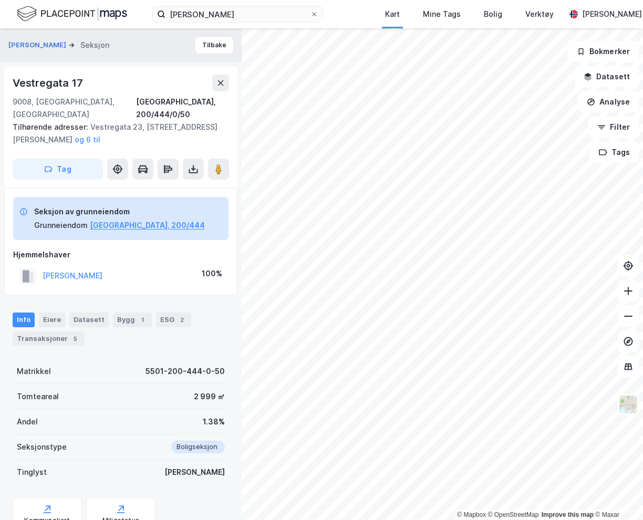
scroll to position [1, 0]
click at [61, 331] on div "Transaksjoner 5" at bounding box center [49, 338] width 72 height 15
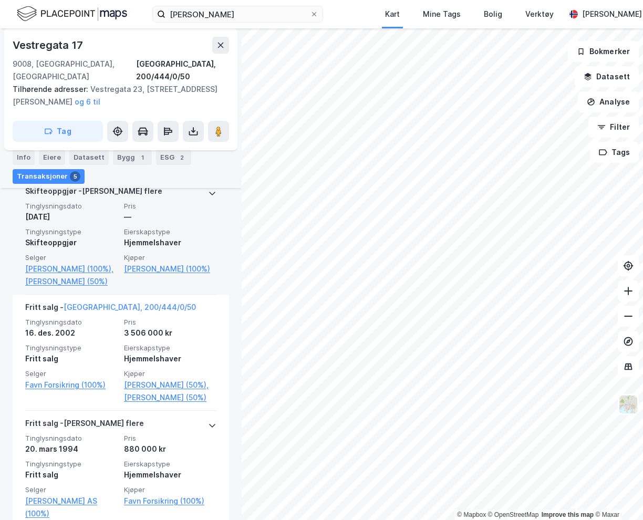
scroll to position [677, 0]
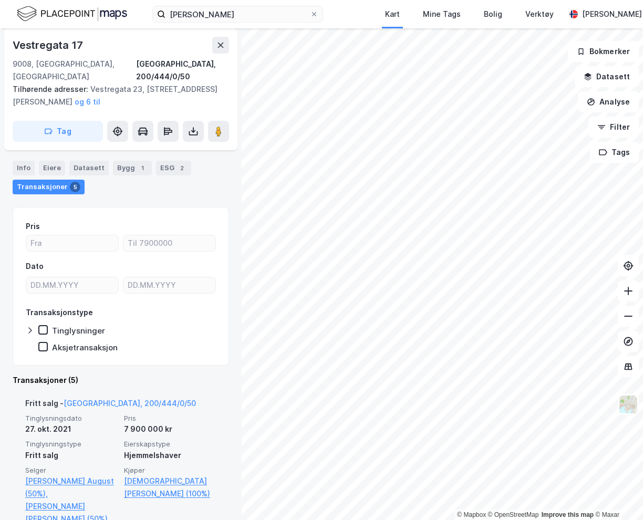
scroll to position [205, 0]
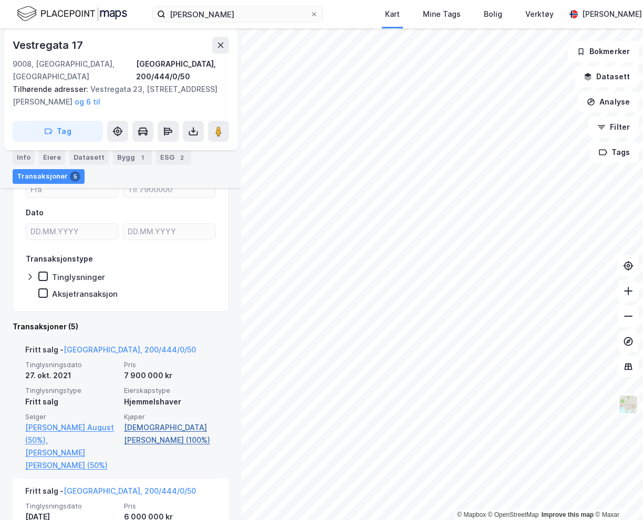
click at [145, 421] on link "[DEMOGRAPHIC_DATA][PERSON_NAME] (100%)" at bounding box center [170, 433] width 92 height 25
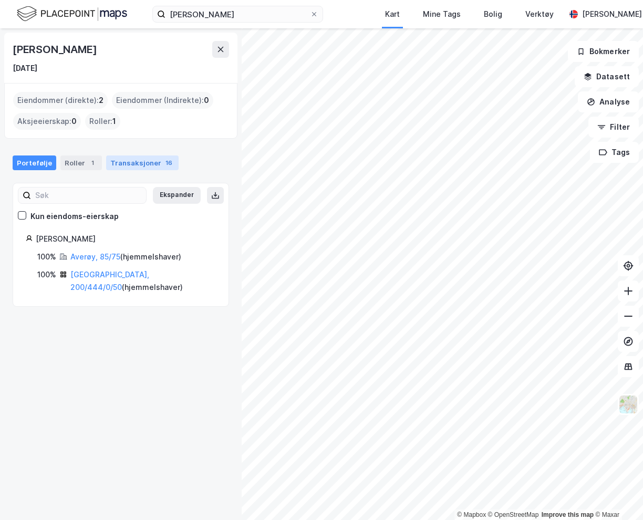
click at [136, 162] on div "Transaksjoner 16" at bounding box center [142, 162] width 72 height 15
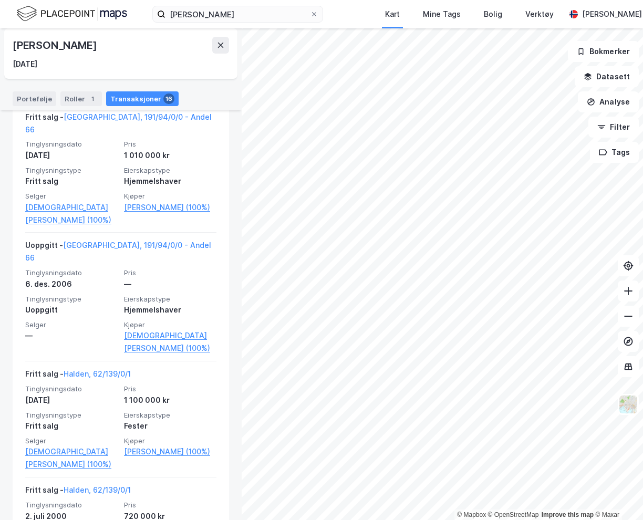
scroll to position [1686, 0]
